Goal: Feedback & Contribution: Contribute content

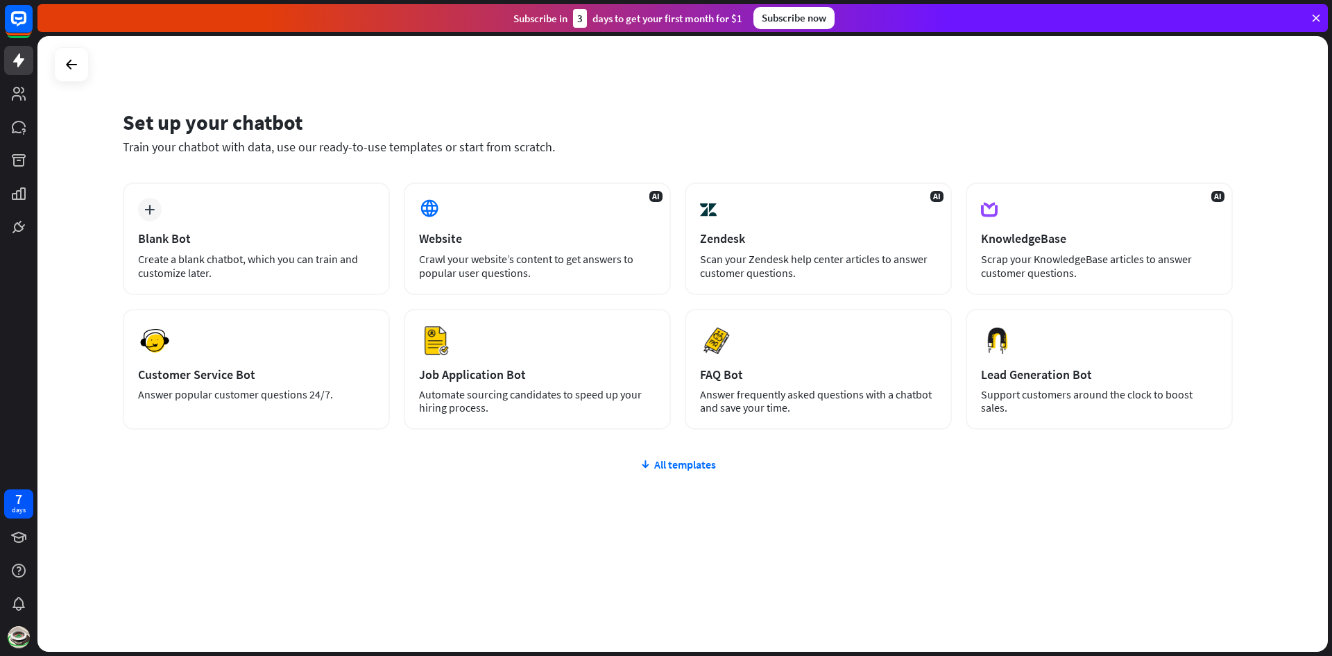
click at [289, 199] on div "plus Blank Bot Create a blank chatbot, which you can train and customize later." at bounding box center [256, 238] width 267 height 112
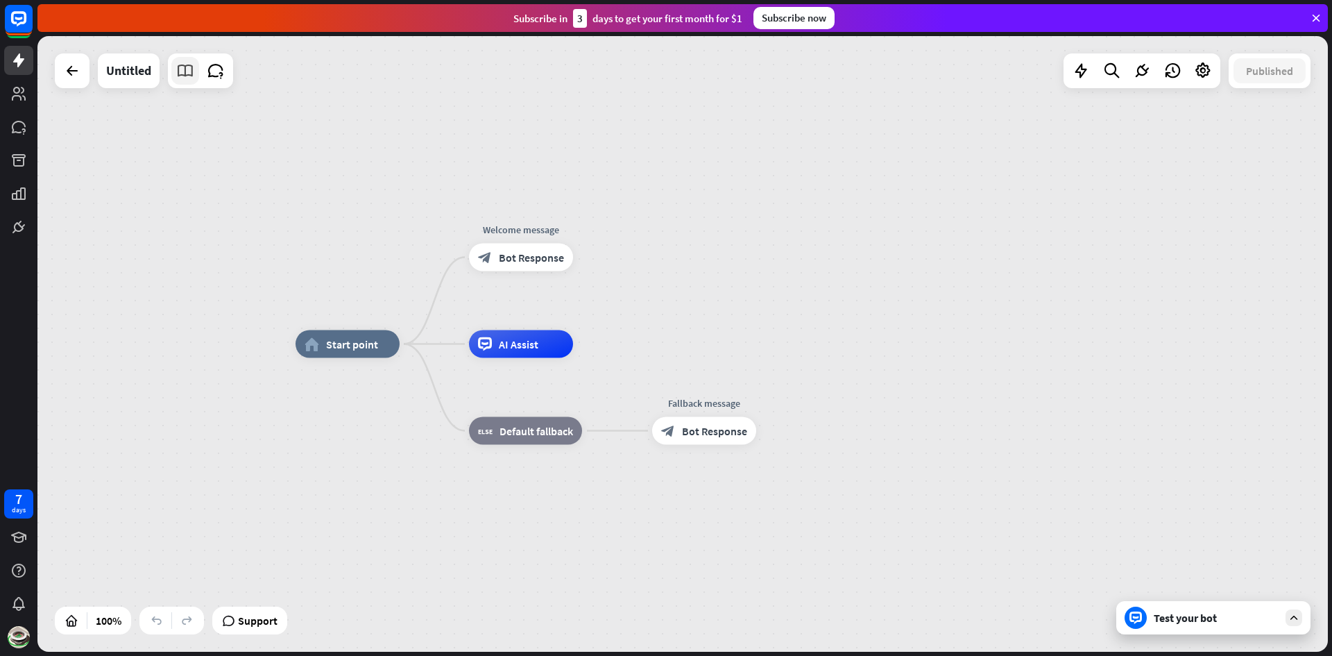
click at [176, 67] on icon at bounding box center [185, 71] width 18 height 18
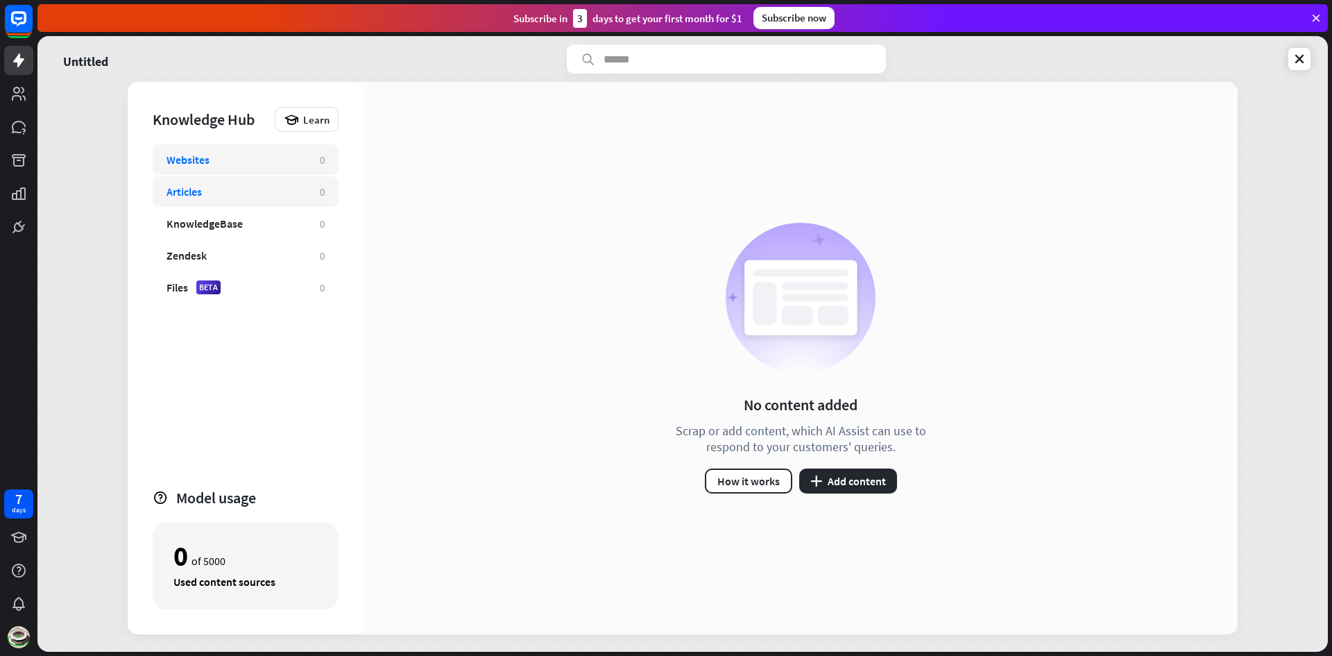
click at [211, 183] on div "Articles 0" at bounding box center [246, 191] width 186 height 31
click at [837, 481] on button "plus Add content" at bounding box center [848, 480] width 98 height 25
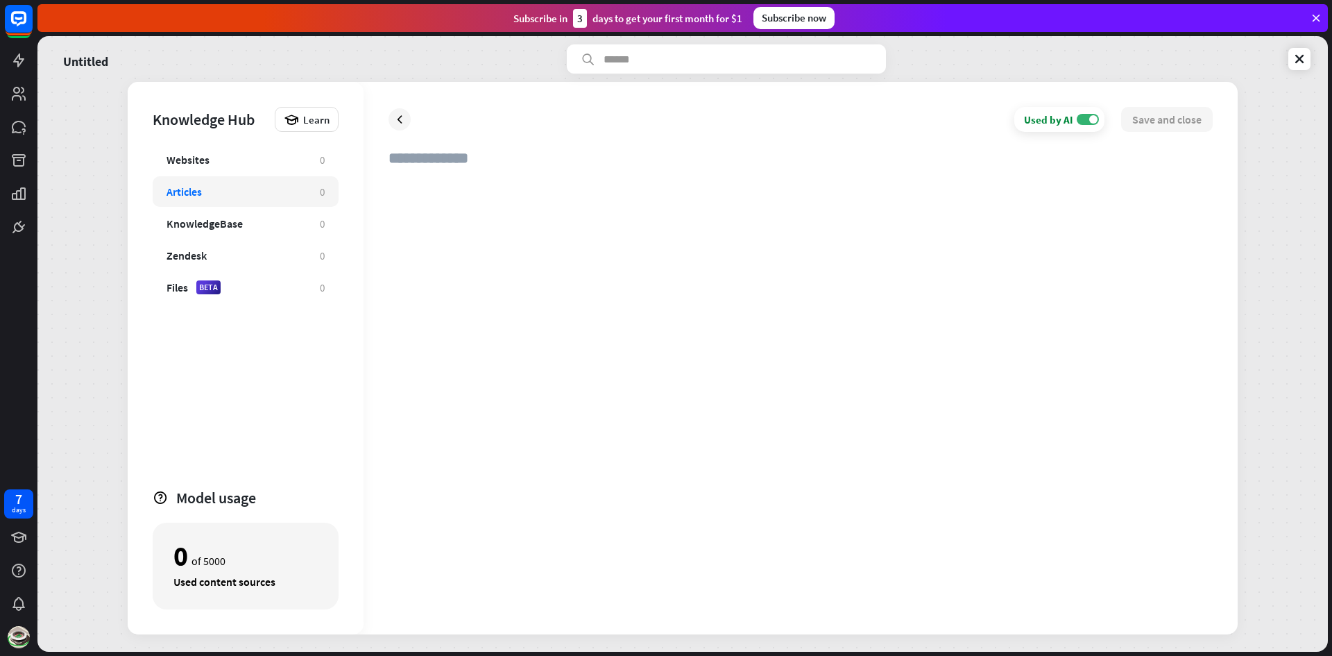
click at [596, 214] on div at bounding box center [801, 394] width 824 height 430
click at [262, 191] on div "Articles" at bounding box center [236, 192] width 139 height 14
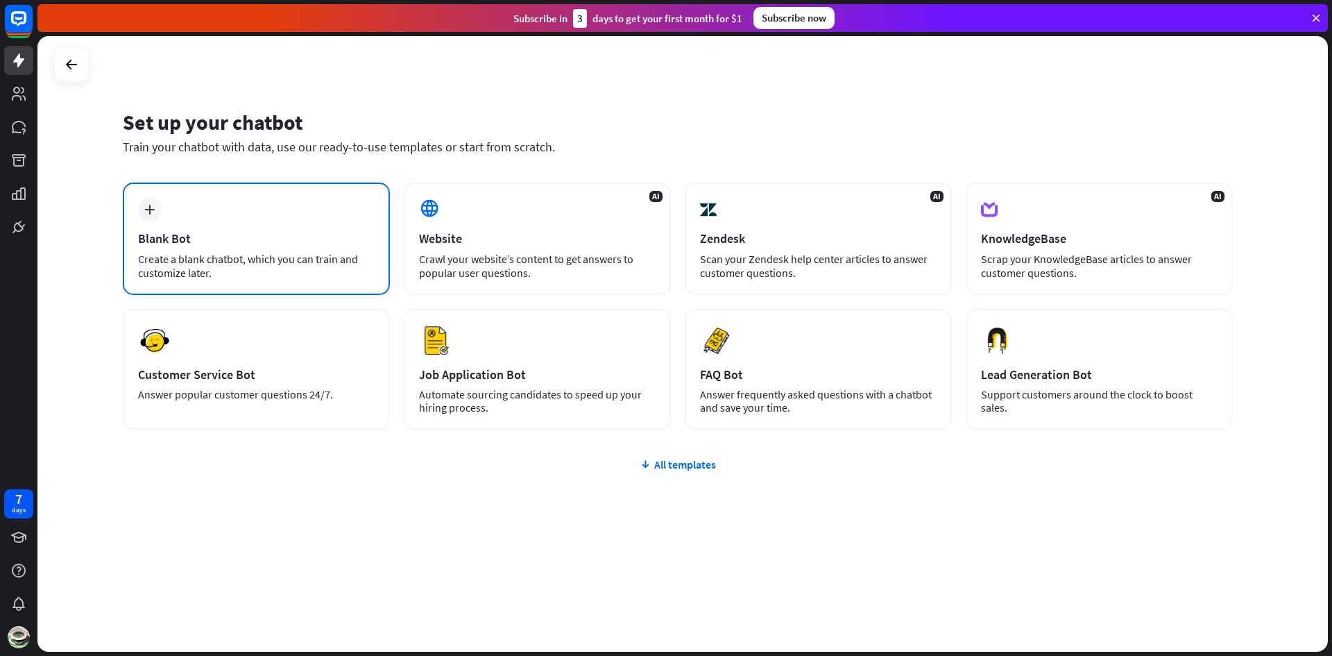
click at [353, 224] on div "plus Blank Bot Create a blank chatbot, which you can train and customize later." at bounding box center [256, 238] width 267 height 112
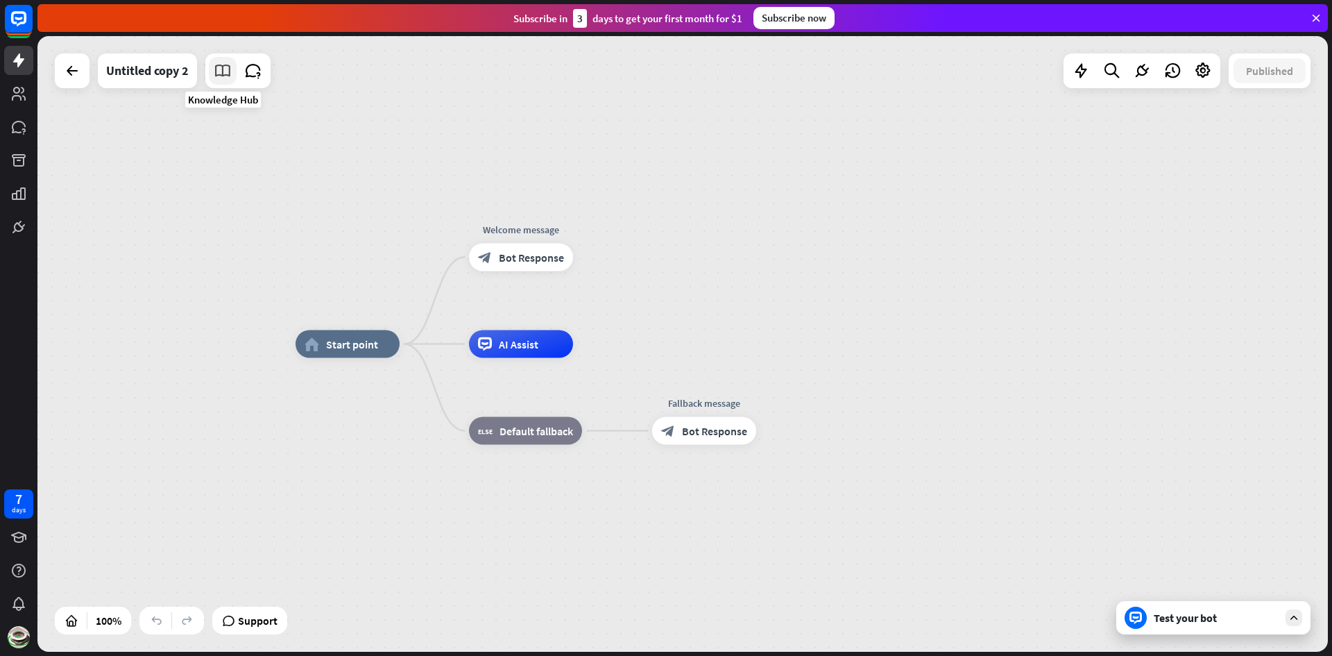
click at [221, 78] on icon at bounding box center [223, 71] width 18 height 18
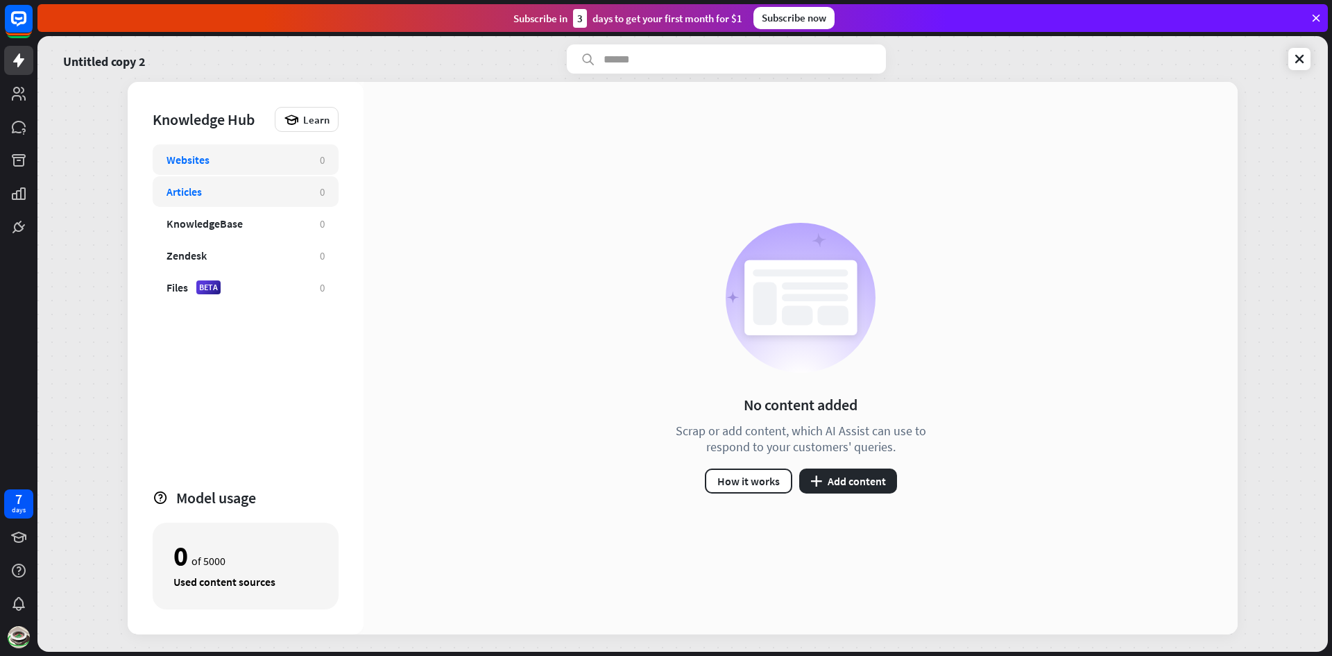
click at [196, 196] on div "Articles" at bounding box center [184, 192] width 35 height 14
click at [872, 482] on button "plus Add content" at bounding box center [848, 480] width 98 height 25
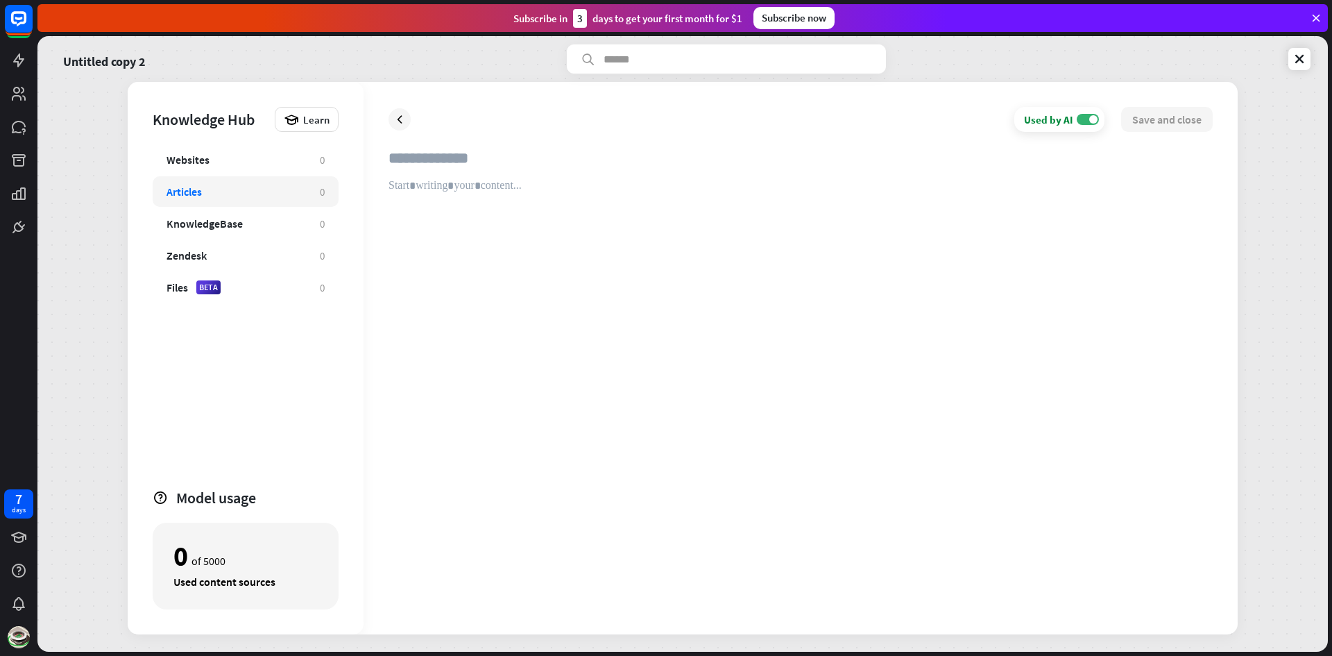
click at [497, 170] on input "text" at bounding box center [801, 163] width 824 height 31
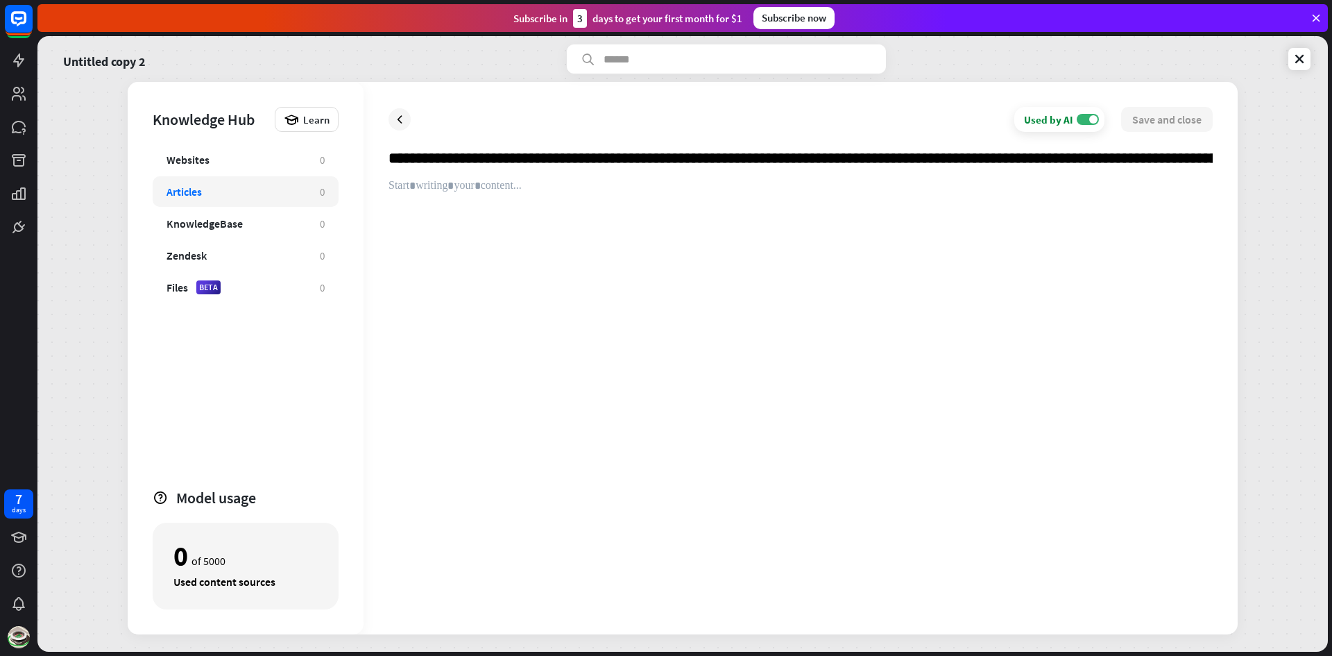
scroll to position [0, 1595]
type input "**********"
click at [398, 117] on icon at bounding box center [400, 119] width 14 height 14
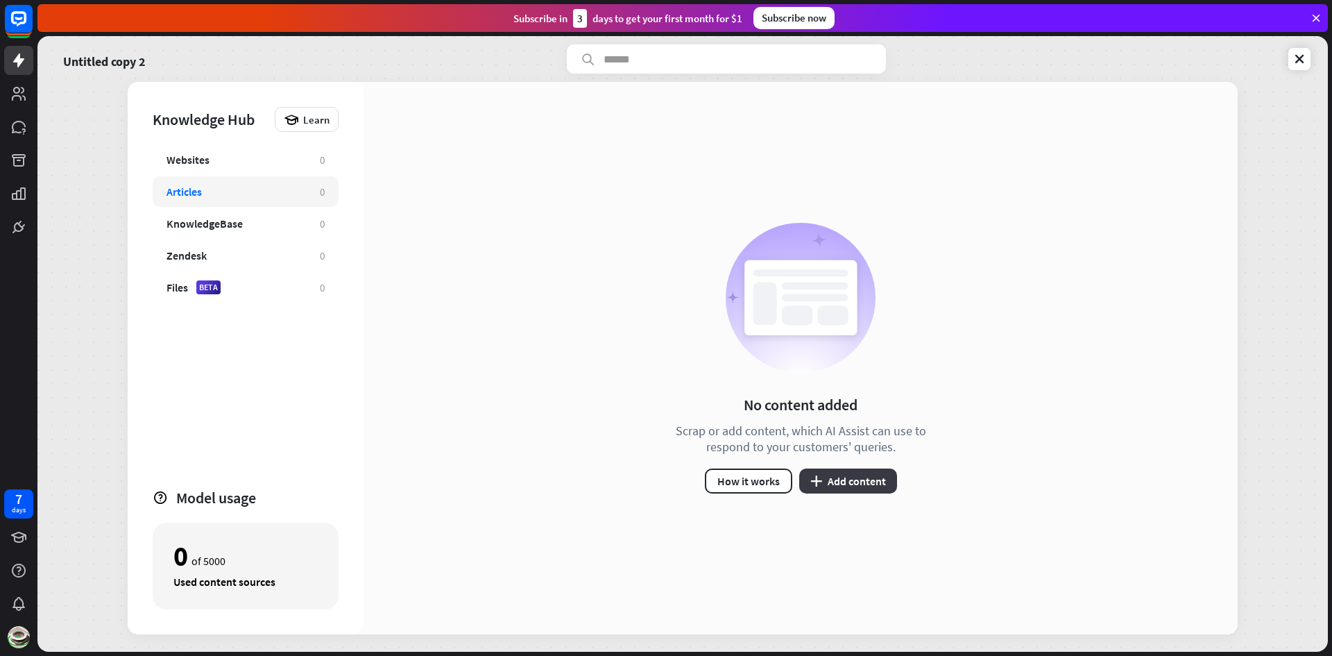
click at [858, 486] on button "plus Add content" at bounding box center [848, 480] width 98 height 25
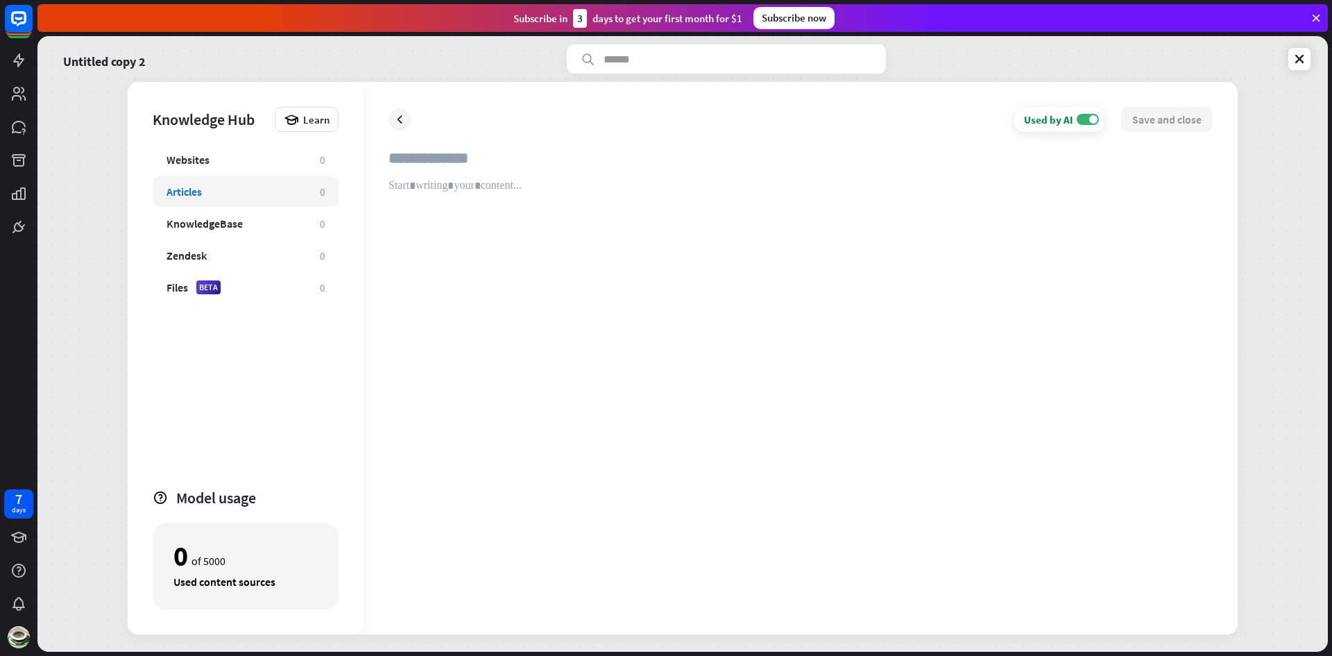
click at [740, 249] on div at bounding box center [801, 394] width 824 height 430
drag, startPoint x: 704, startPoint y: 198, endPoint x: 704, endPoint y: 189, distance: 9.0
click at [704, 189] on div at bounding box center [801, 394] width 824 height 430
paste div
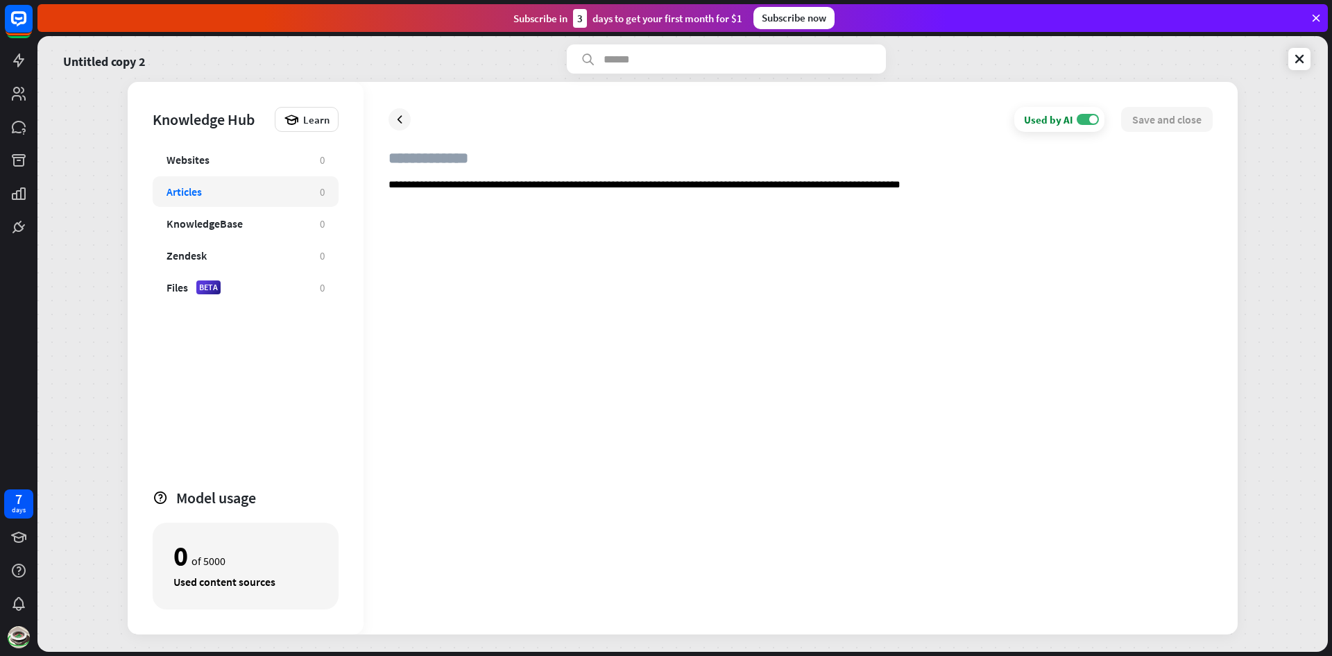
click at [408, 192] on div "**********" at bounding box center [801, 394] width 824 height 430
click at [939, 178] on input "text" at bounding box center [801, 163] width 824 height 31
click at [941, 189] on p "**********" at bounding box center [801, 185] width 824 height 13
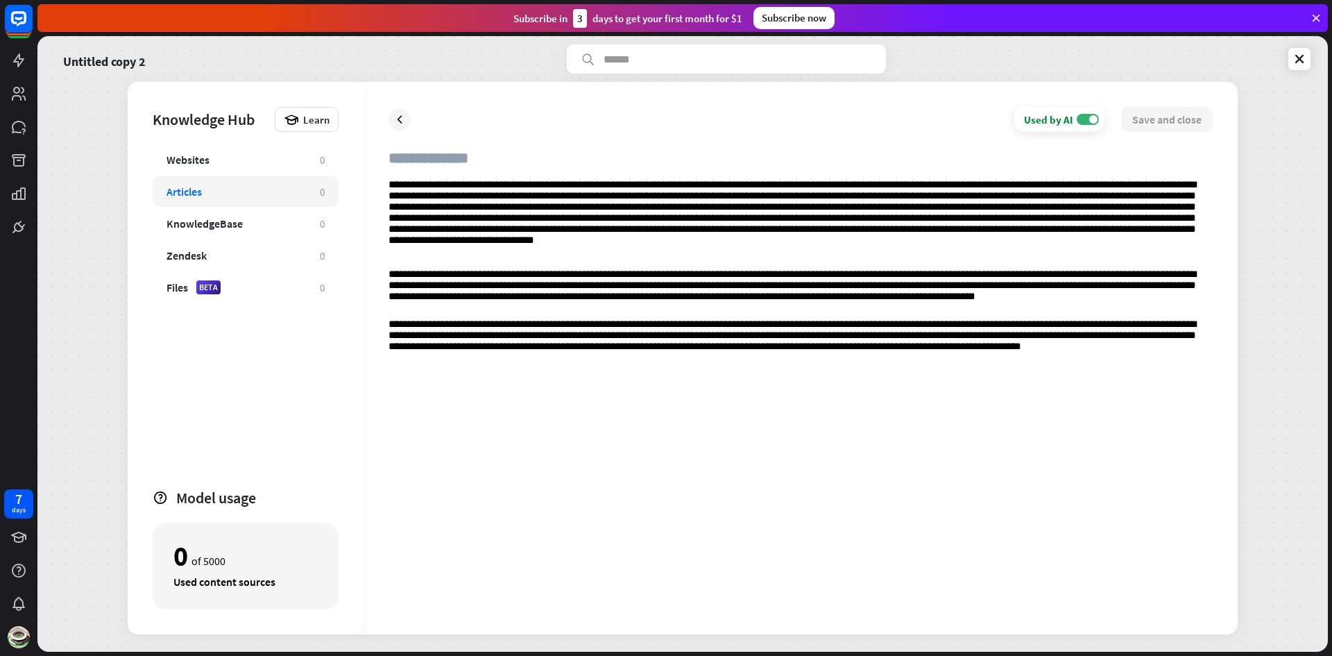
drag, startPoint x: 633, startPoint y: 368, endPoint x: 807, endPoint y: 444, distance: 189.2
click at [807, 444] on div "**********" at bounding box center [801, 394] width 824 height 430
click at [1147, 361] on div "**********" at bounding box center [801, 394] width 824 height 430
drag, startPoint x: 835, startPoint y: 430, endPoint x: 830, endPoint y: 414, distance: 17.6
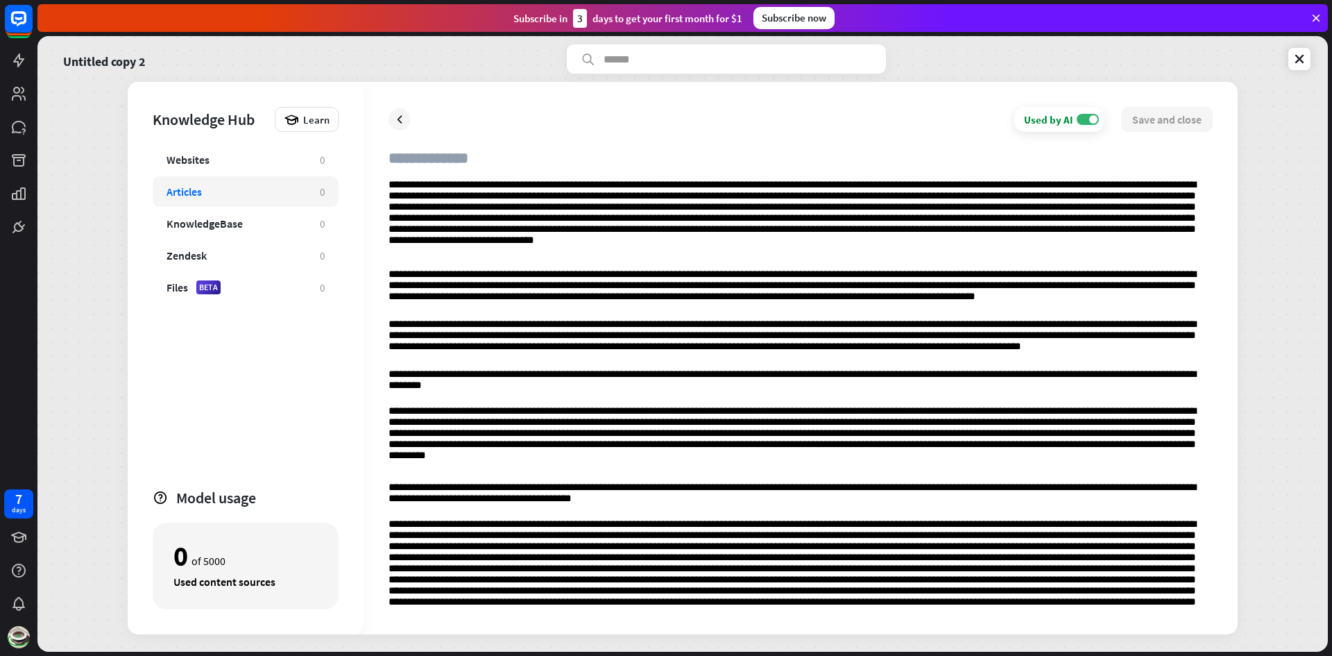
click at [472, 154] on input "text" at bounding box center [801, 163] width 824 height 31
type input "******"
click at [1161, 125] on button "Save and close" at bounding box center [1167, 119] width 92 height 25
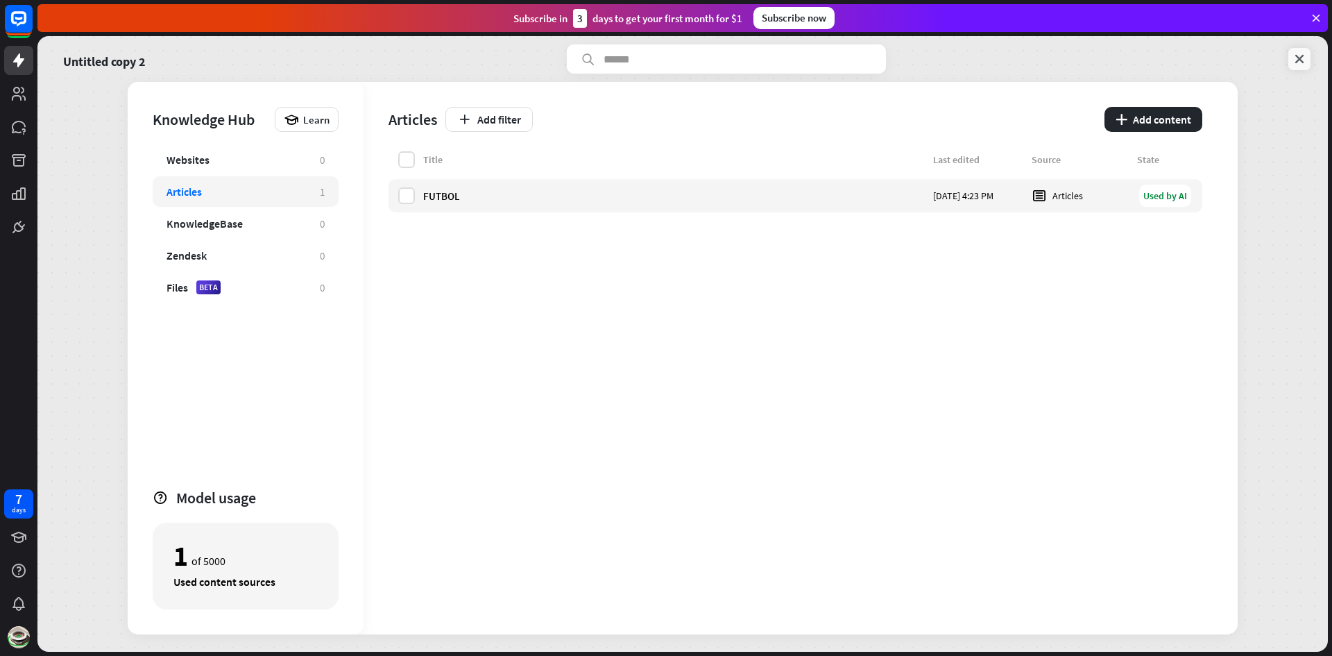
click at [1299, 67] on link at bounding box center [1299, 59] width 22 height 22
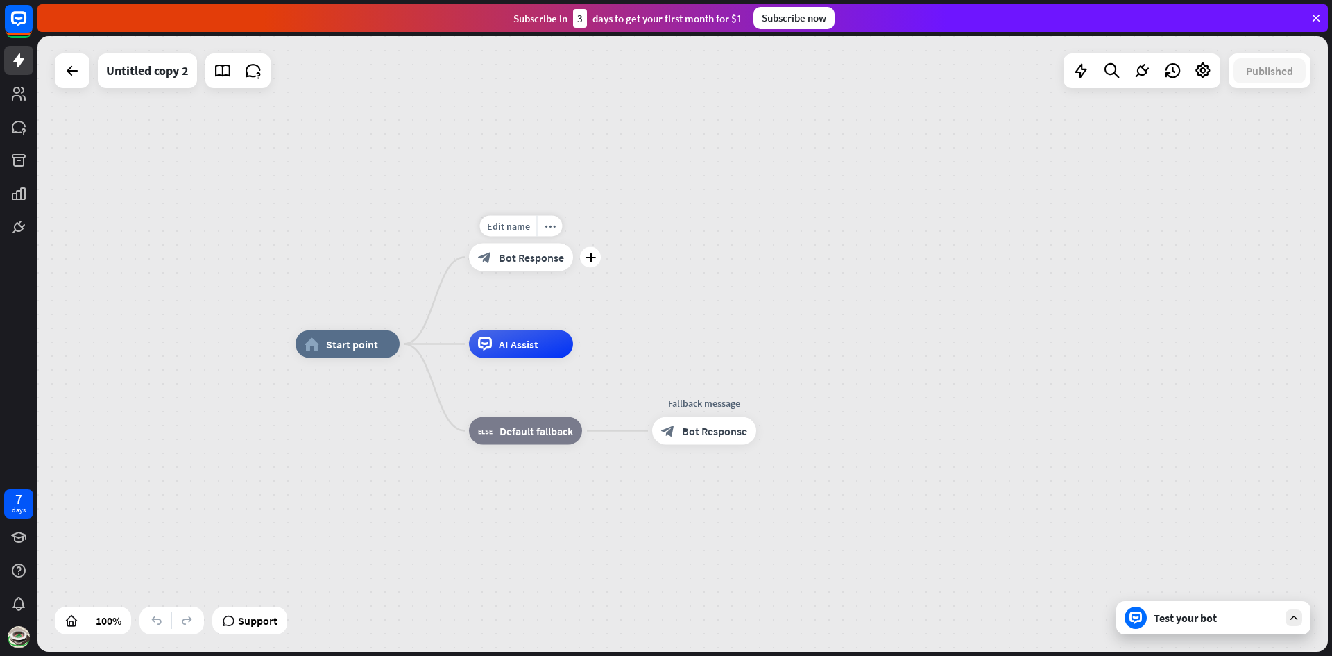
click at [547, 269] on div "block_bot_response Bot Response" at bounding box center [521, 258] width 104 height 28
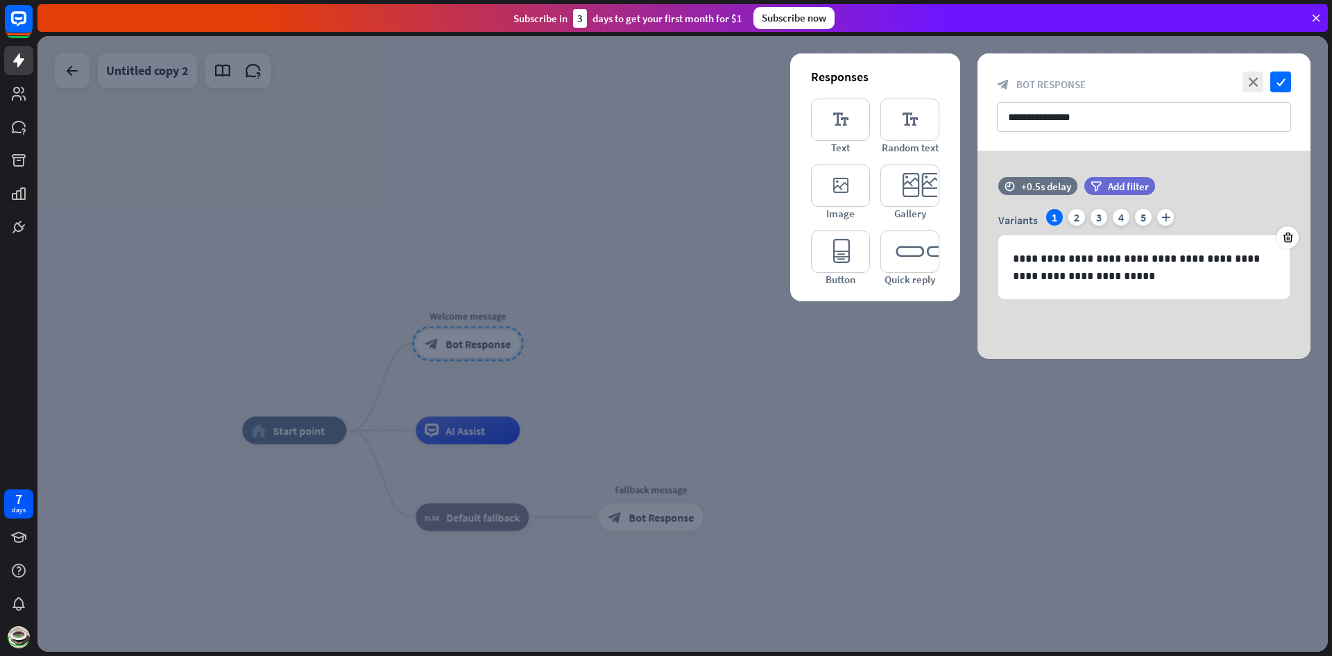
drag, startPoint x: 547, startPoint y: 269, endPoint x: 571, endPoint y: 262, distance: 25.5
click at [568, 263] on div at bounding box center [682, 343] width 1290 height 615
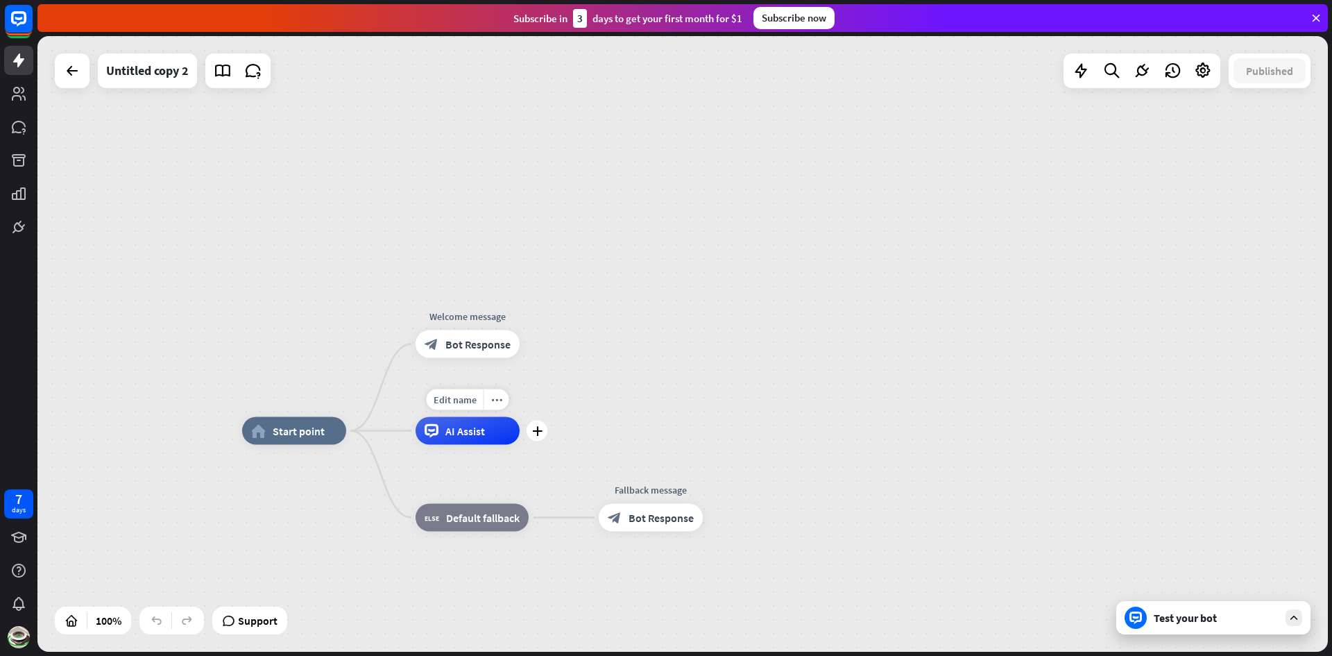
click at [493, 429] on div "AI Assist" at bounding box center [468, 431] width 104 height 28
click at [502, 506] on div "block_fallback Default fallback" at bounding box center [472, 518] width 113 height 28
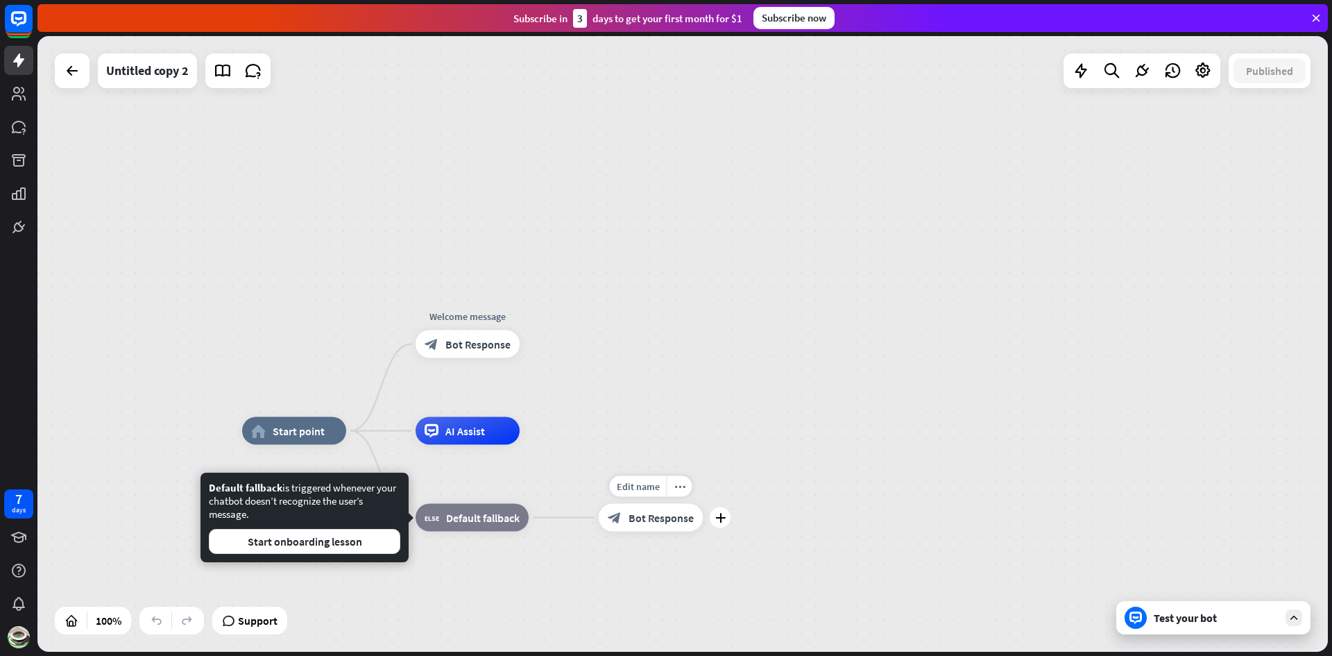
click at [631, 527] on div "block_bot_response Bot Response" at bounding box center [651, 518] width 104 height 28
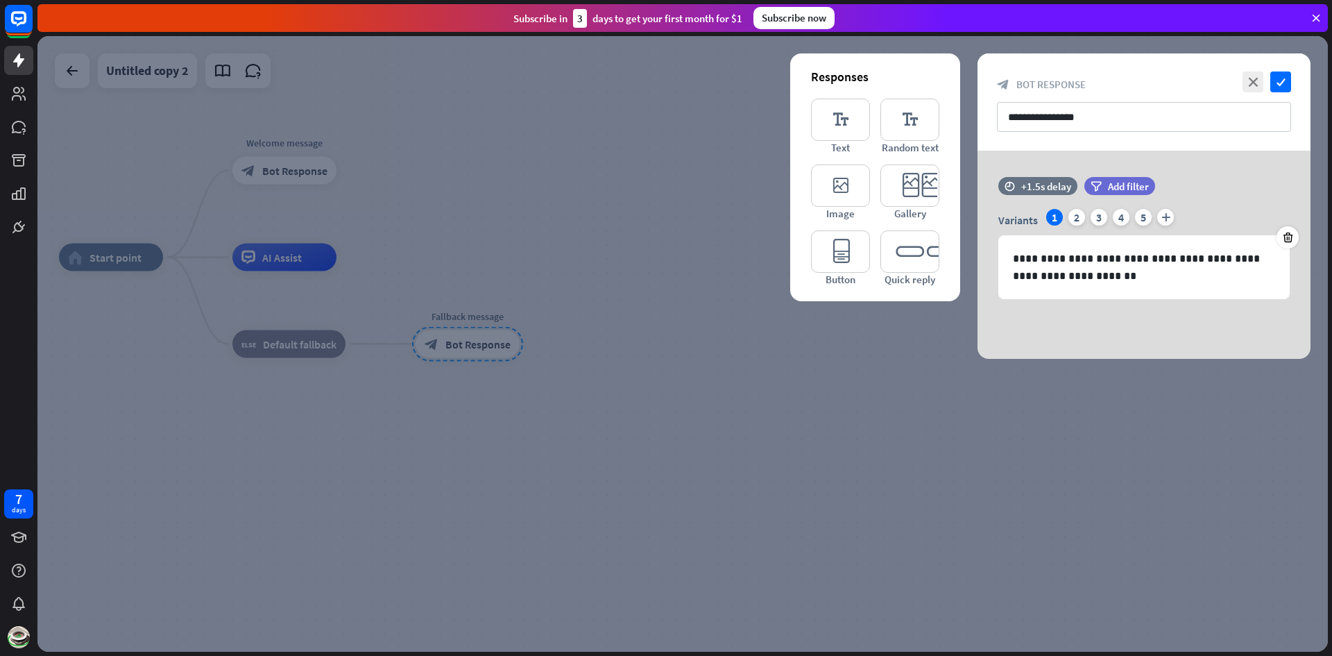
click at [780, 397] on div at bounding box center [682, 343] width 1290 height 615
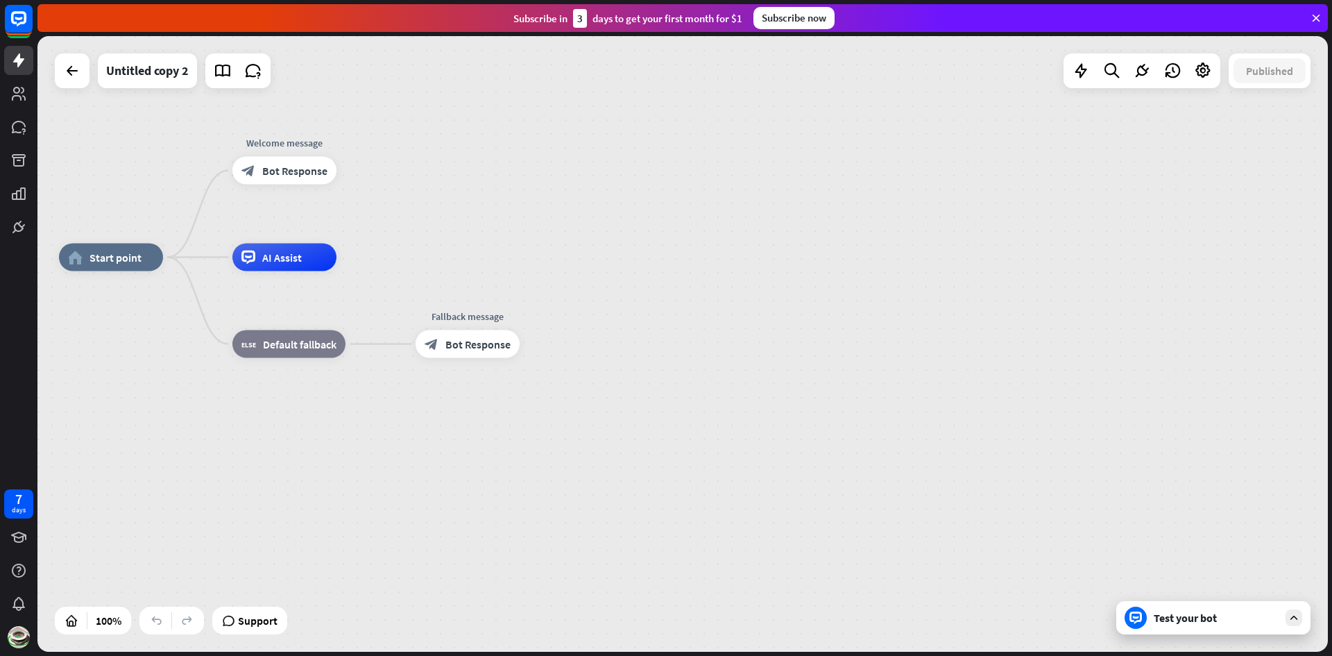
drag, startPoint x: 461, startPoint y: 302, endPoint x: 259, endPoint y: 240, distance: 211.1
click at [390, 263] on div "home_2 Start point Welcome message block_bot_response Bot Response AI Assist bl…" at bounding box center [704, 564] width 1290 height 615
click at [114, 260] on span "Start point" at bounding box center [115, 257] width 52 height 14
click at [121, 331] on div "home_2 Start point Welcome message block_bot_response Bot Response AI Assist bl…" at bounding box center [705, 565] width 1290 height 615
click at [1170, 608] on div "Test your bot" at bounding box center [1213, 617] width 194 height 33
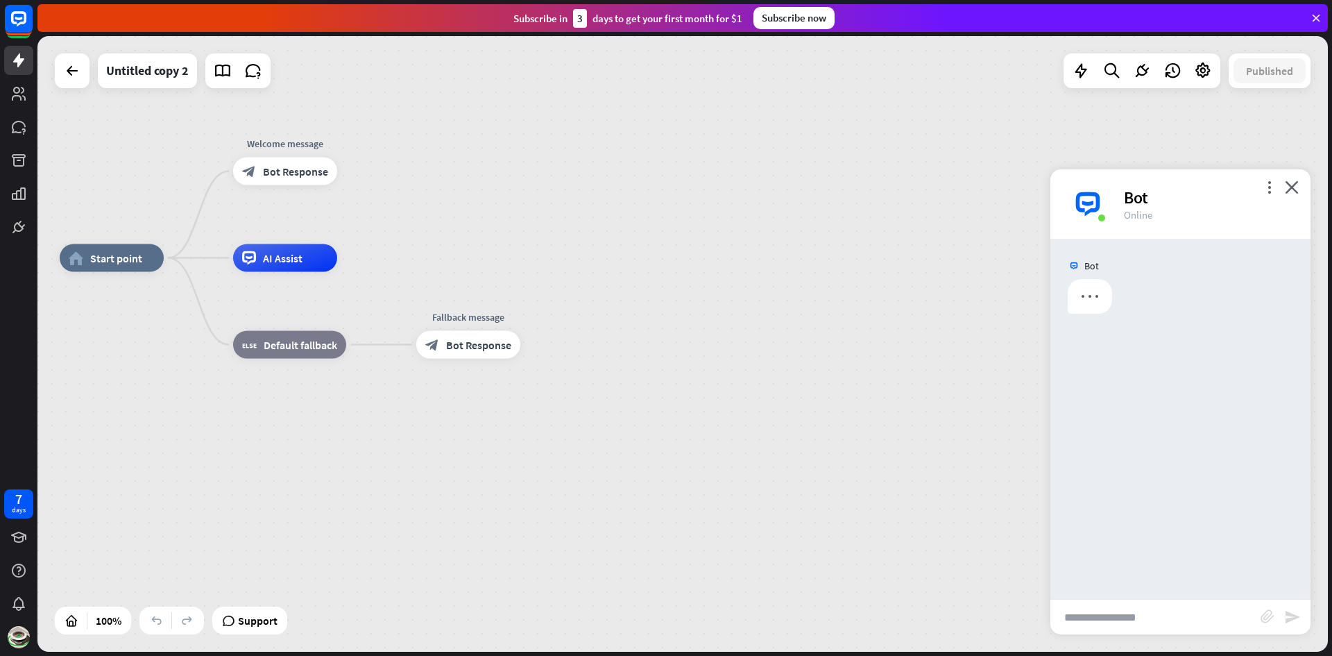
click at [1180, 602] on input "text" at bounding box center [1155, 616] width 210 height 35
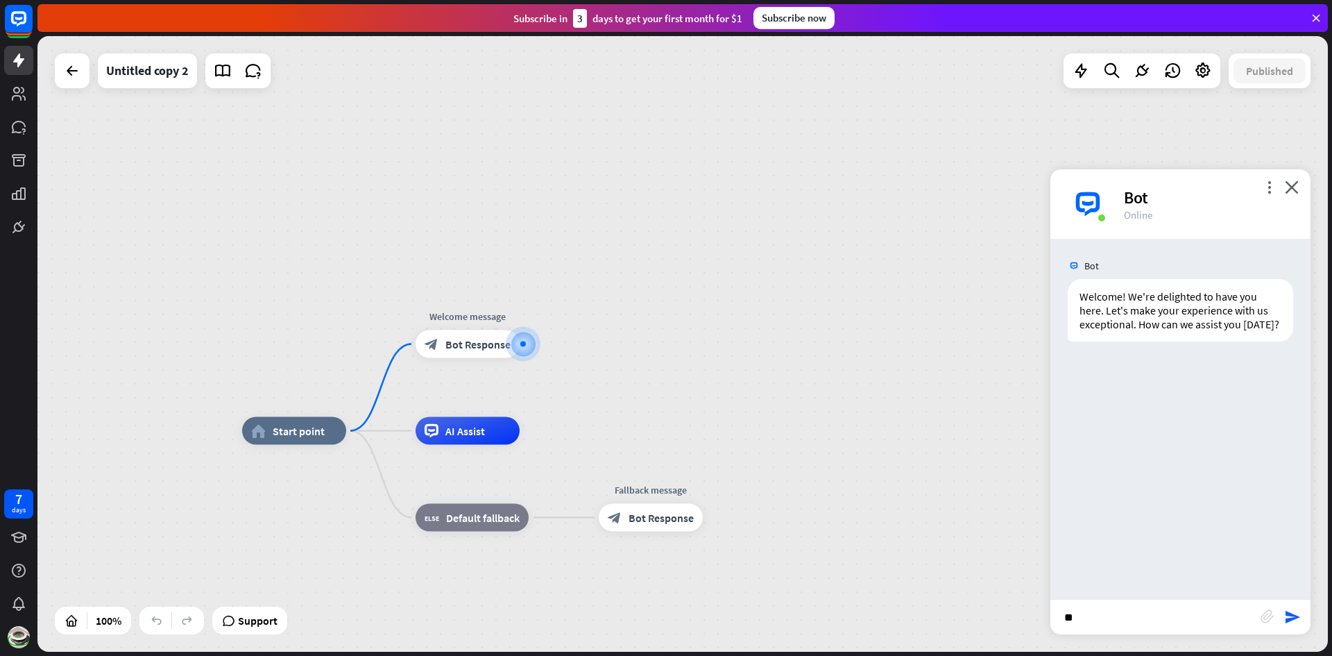
type input "*"
type input "**********"
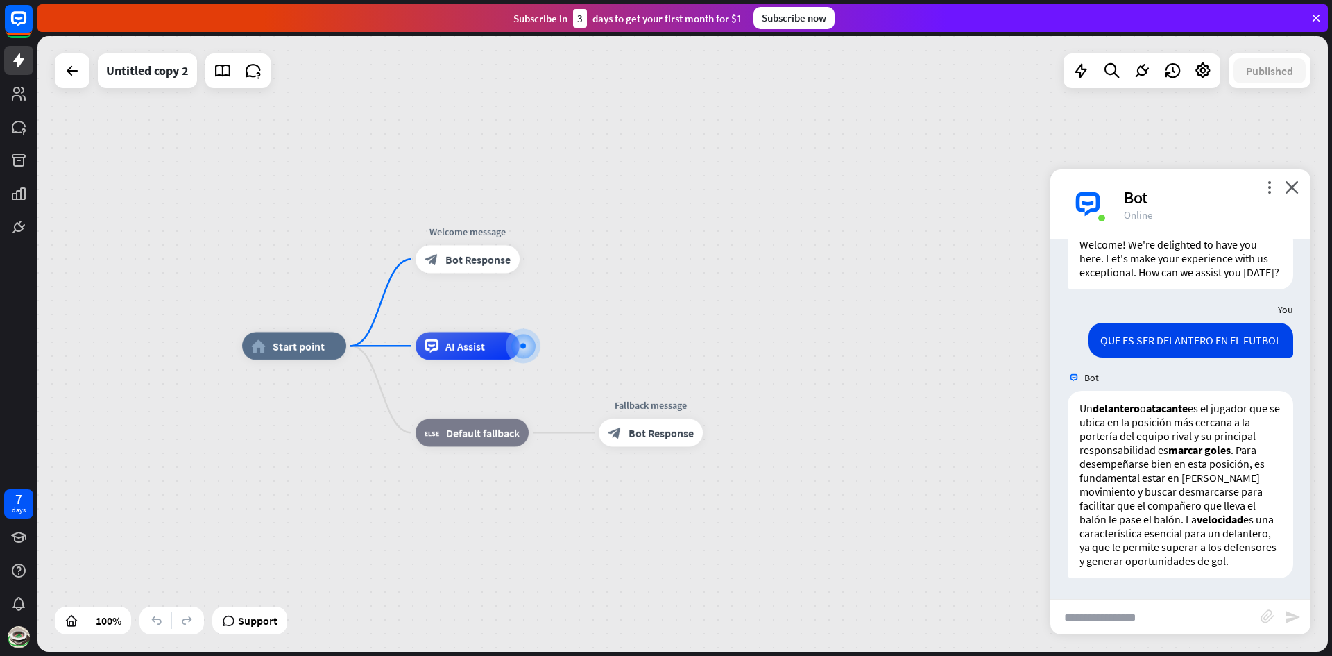
scroll to position [80, 0]
type input "***"
type input "*"
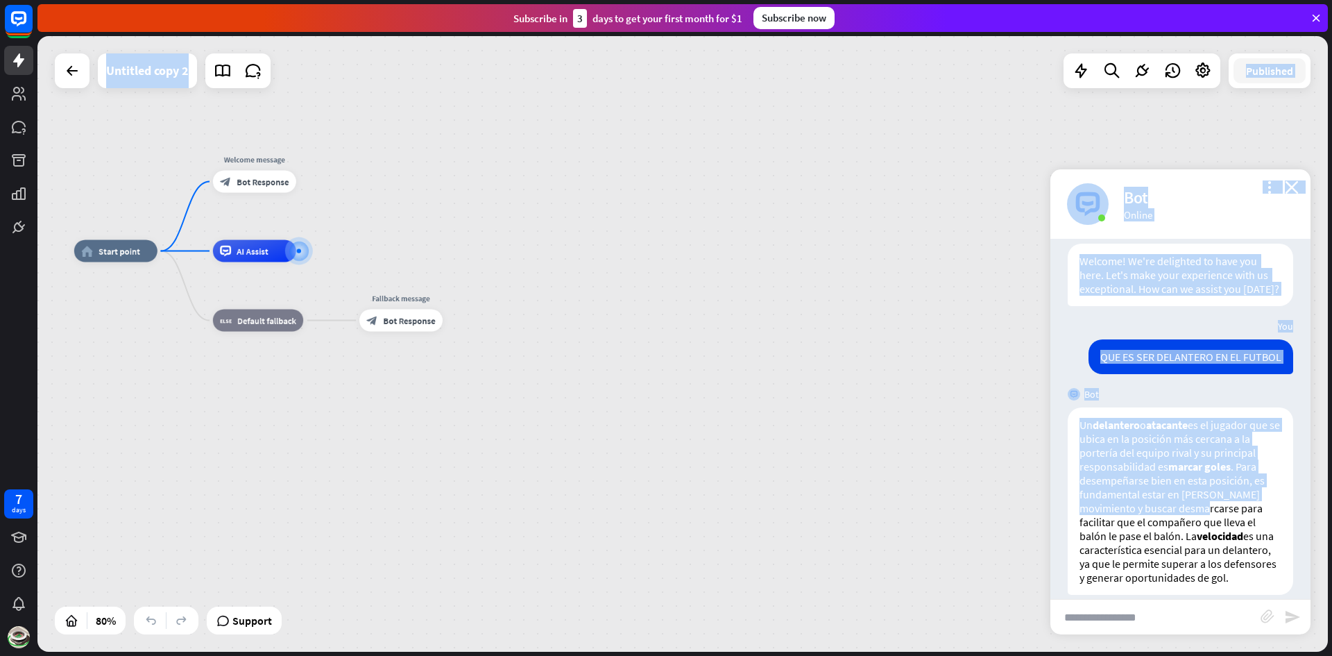
scroll to position [313, 0]
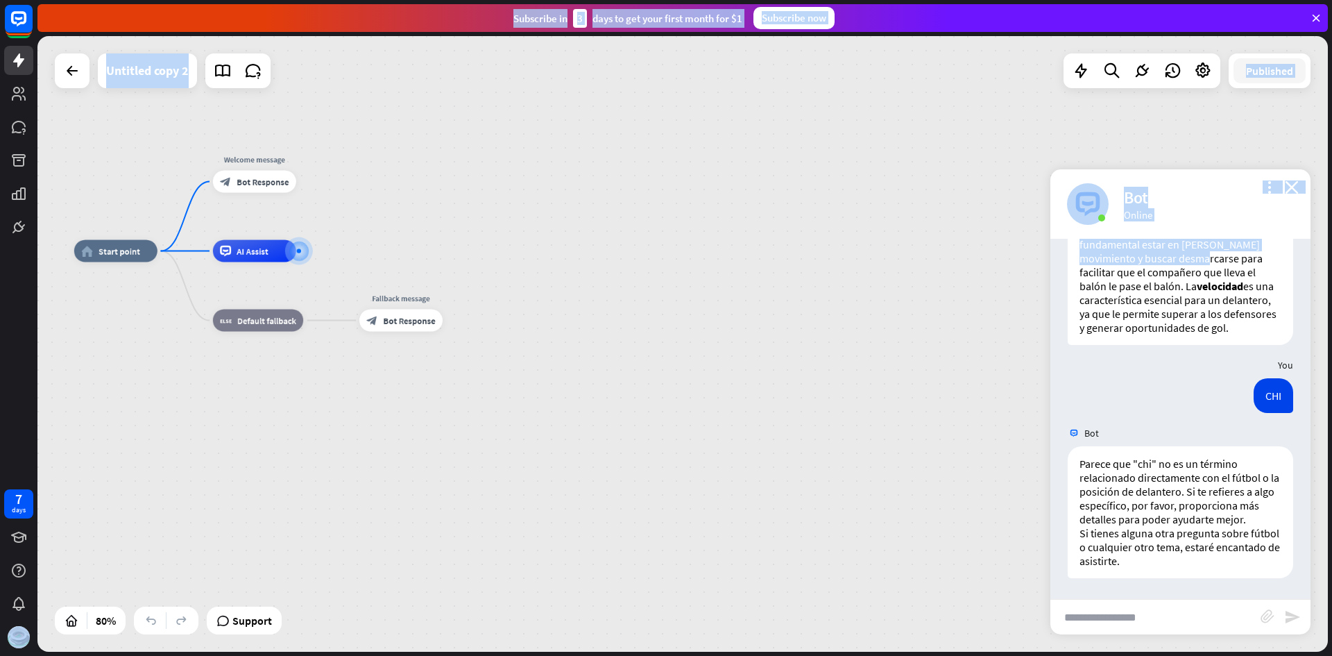
drag, startPoint x: 1129, startPoint y: 532, endPoint x: 16, endPoint y: 651, distance: 1119.2
click at [9, 655] on html "7 days close Product Help First steps Get started with ChatBot Help Center Foll…" at bounding box center [666, 328] width 1332 height 656
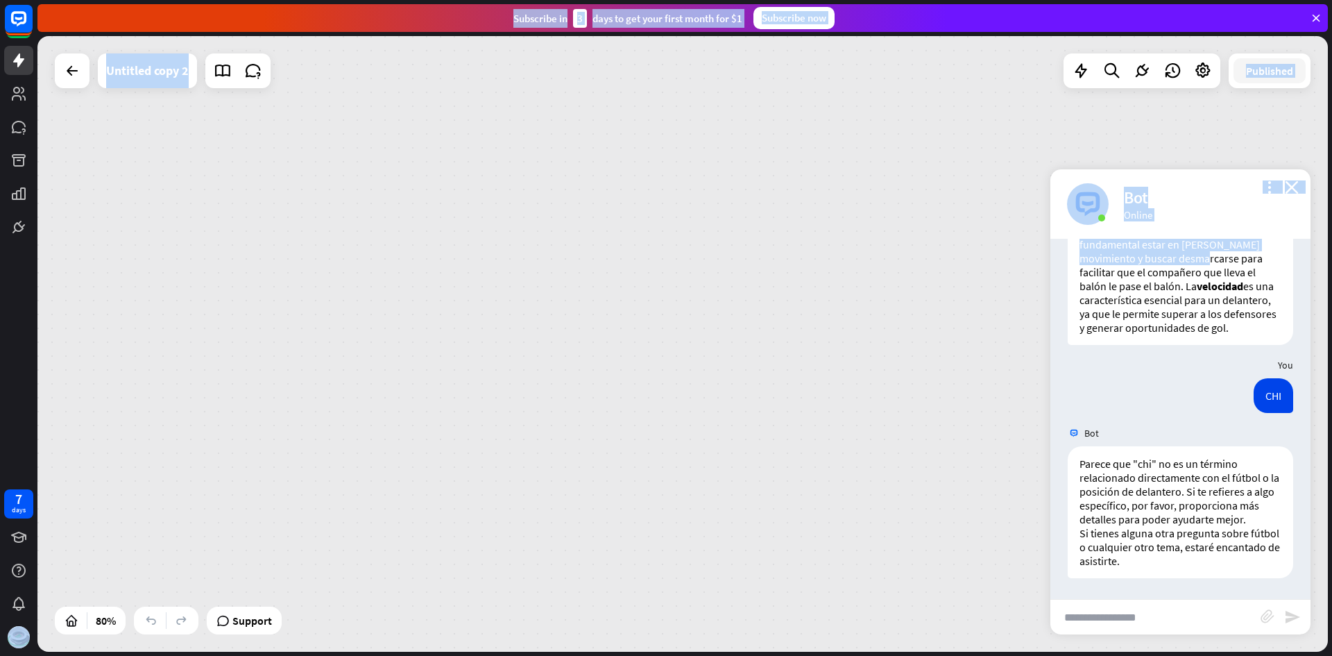
drag, startPoint x: 658, startPoint y: 511, endPoint x: 189, endPoint y: 665, distance: 493.9
click at [189, 655] on html "7 days close Product Help First steps Get started with ChatBot Help Center Foll…" at bounding box center [666, 328] width 1332 height 656
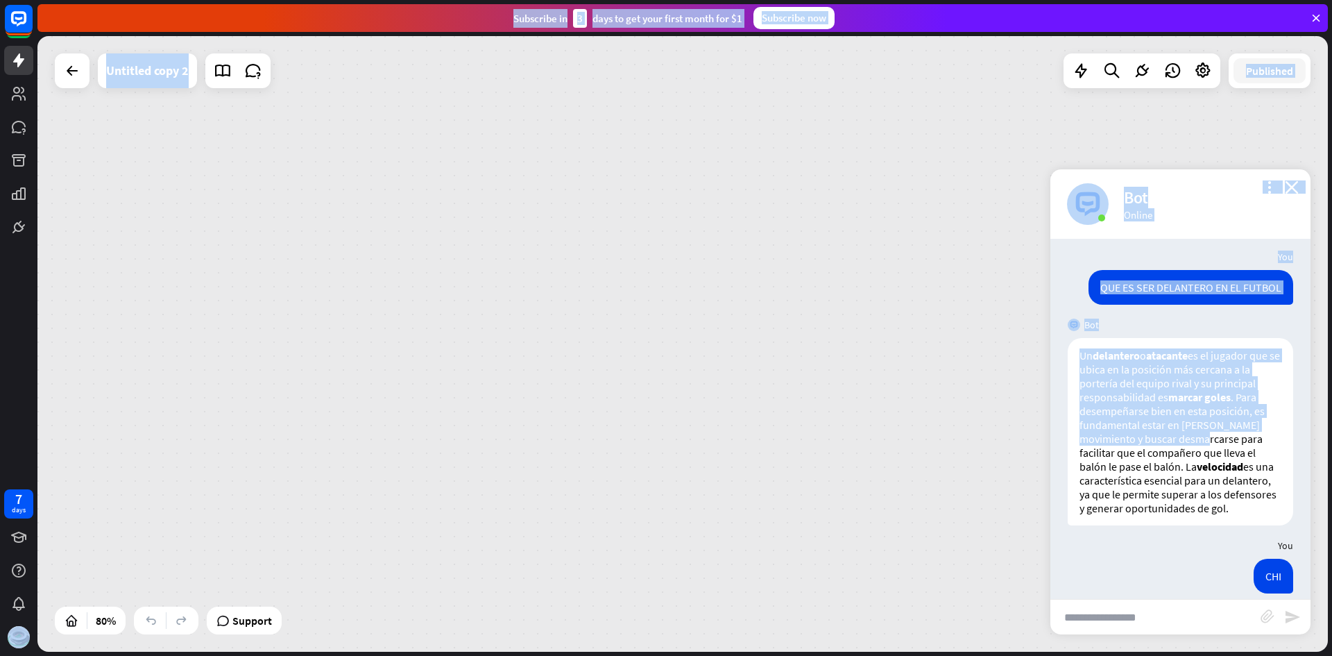
scroll to position [35, 0]
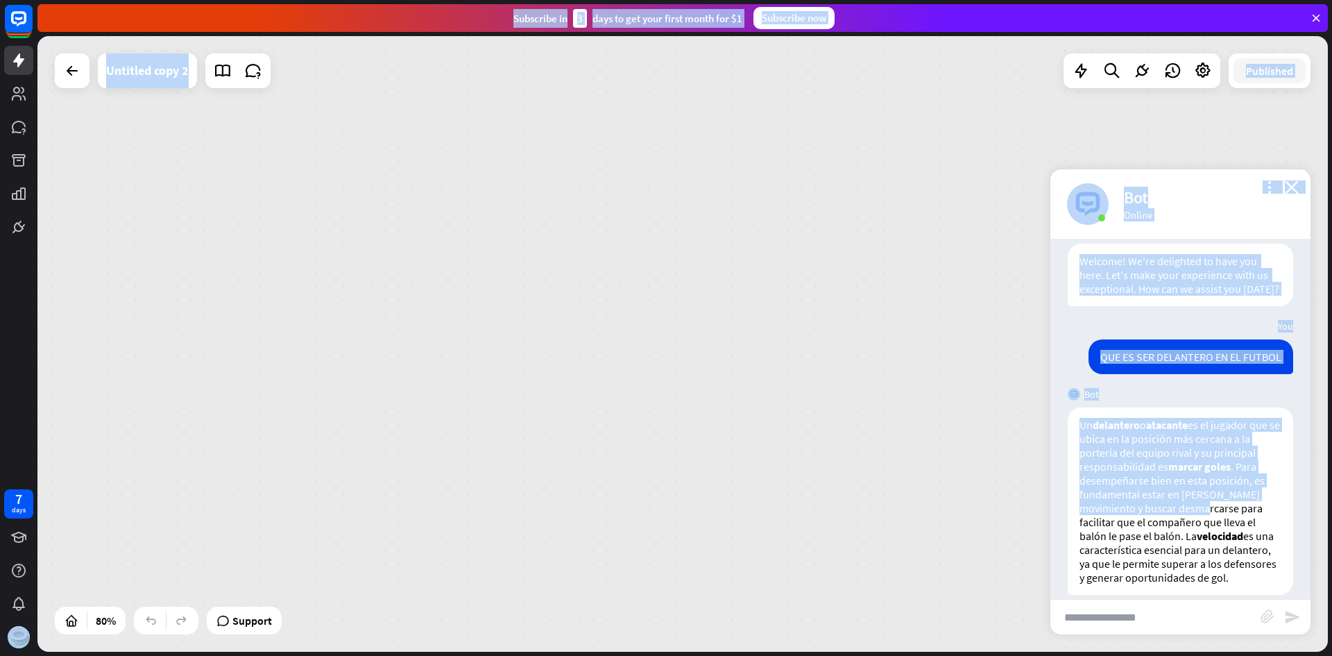
click at [1035, 434] on div "home_2 Start point Welcome message block_bot_response Bot Response AI Assist bl…" at bounding box center [682, 343] width 1290 height 615
click at [1012, 441] on div "home_2 Start point Welcome message block_bot_response Bot Response AI Assist bl…" at bounding box center [682, 343] width 1290 height 615
click at [1011, 435] on div "home_2 Start point Welcome message block_bot_response Bot Response AI Assist bl…" at bounding box center [682, 343] width 1290 height 615
